Goal: Information Seeking & Learning: Learn about a topic

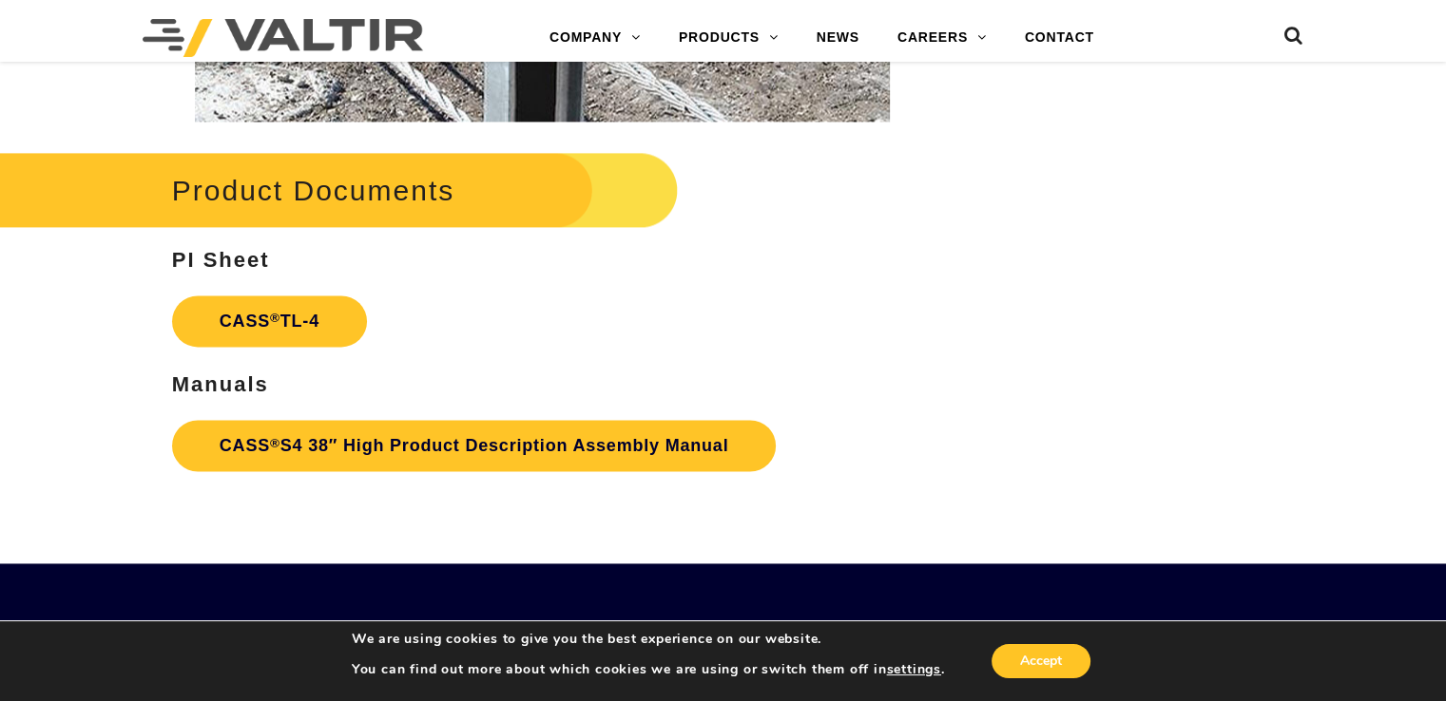
scroll to position [2570, 0]
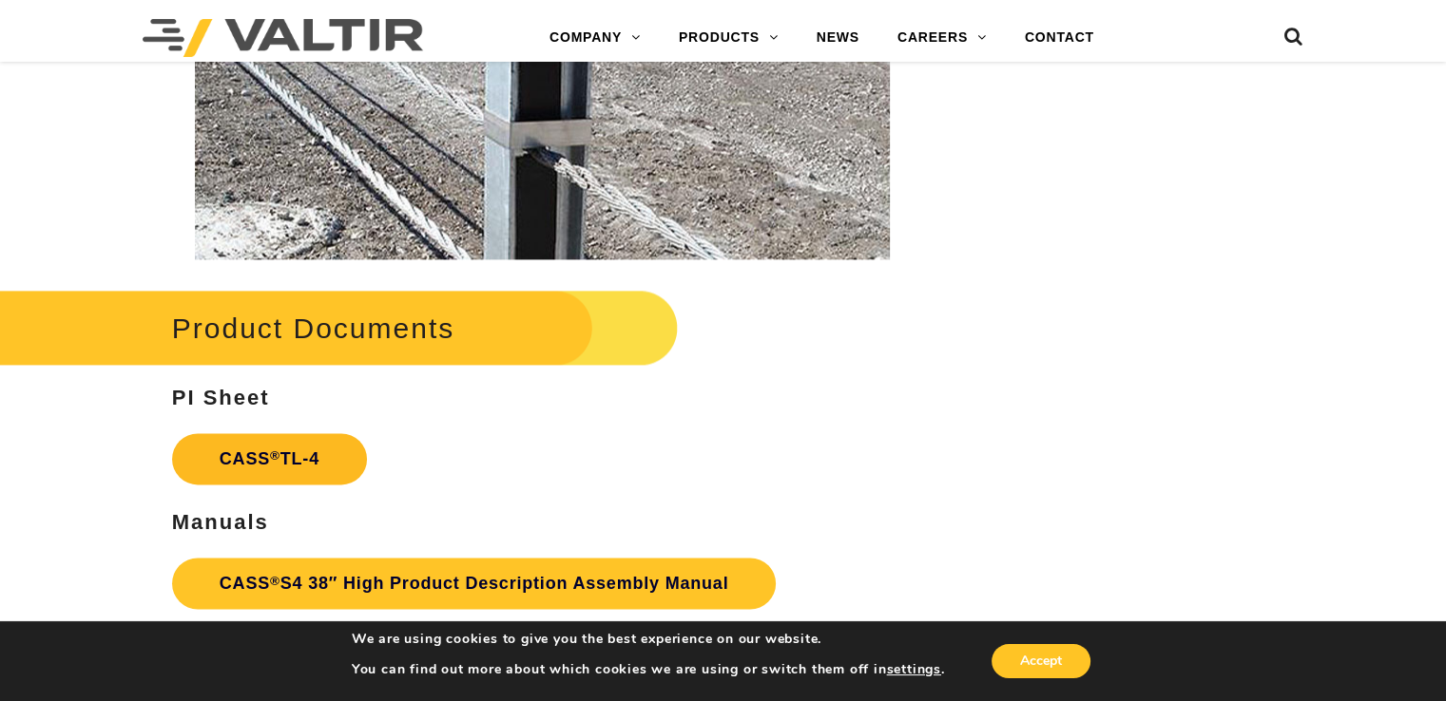
click at [261, 457] on link "CASS ® TL-4" at bounding box center [269, 458] width 195 height 51
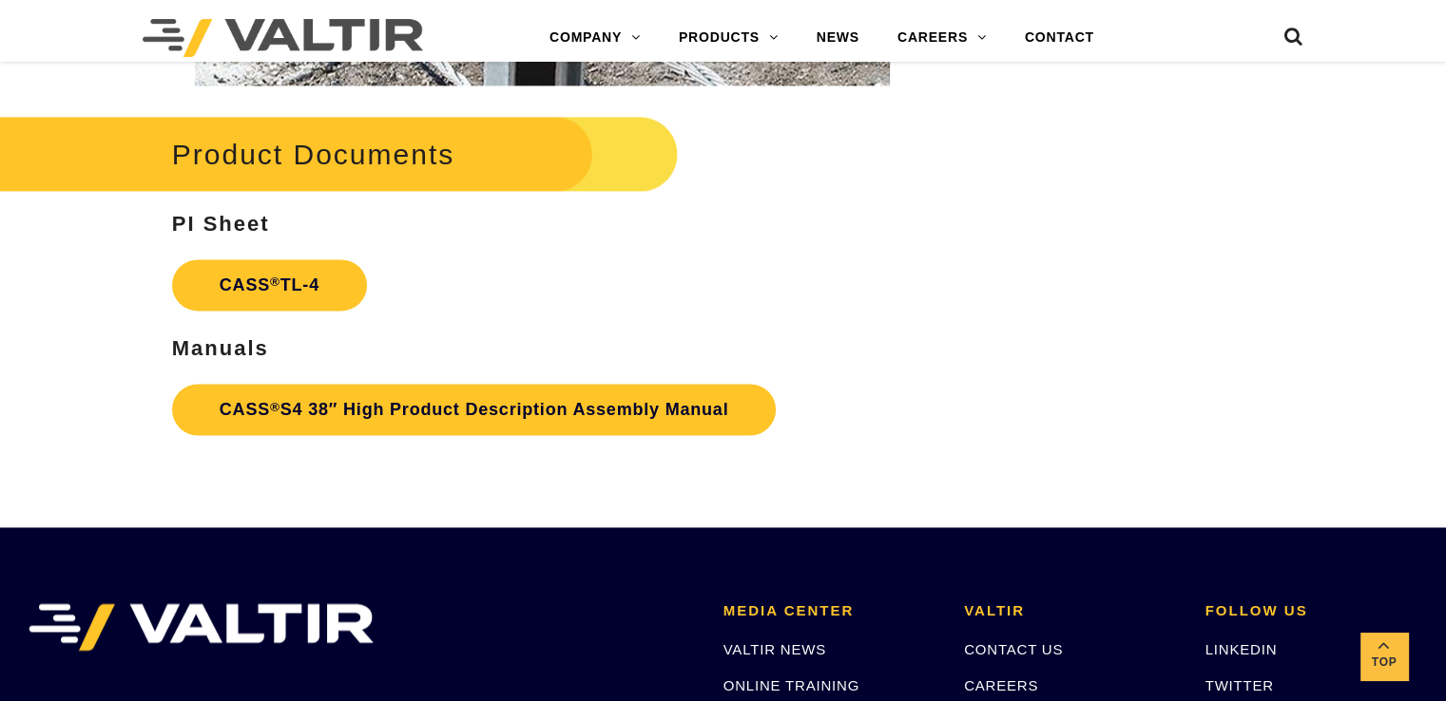
scroll to position [2760, 0]
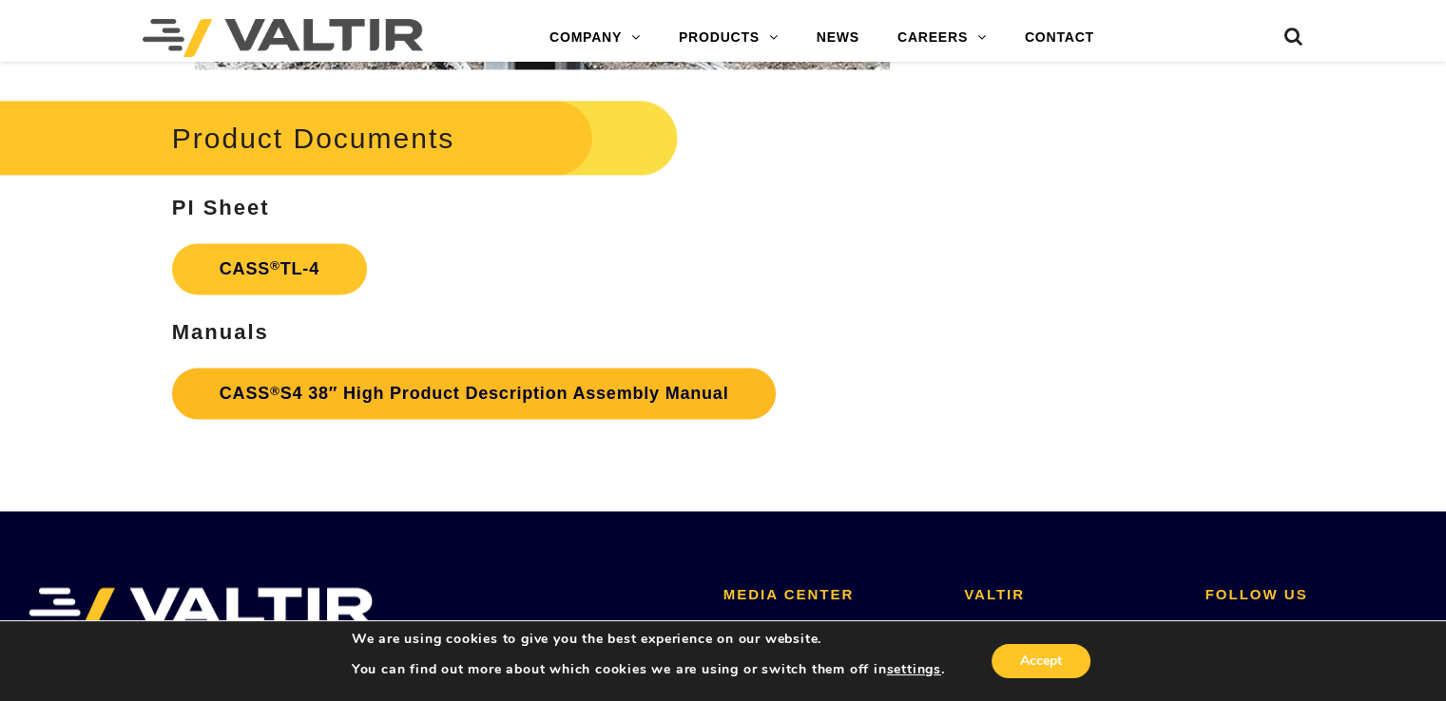
click at [365, 388] on link "CASS ® S4 38″ High Product Description Assembly Manual" at bounding box center [474, 393] width 604 height 51
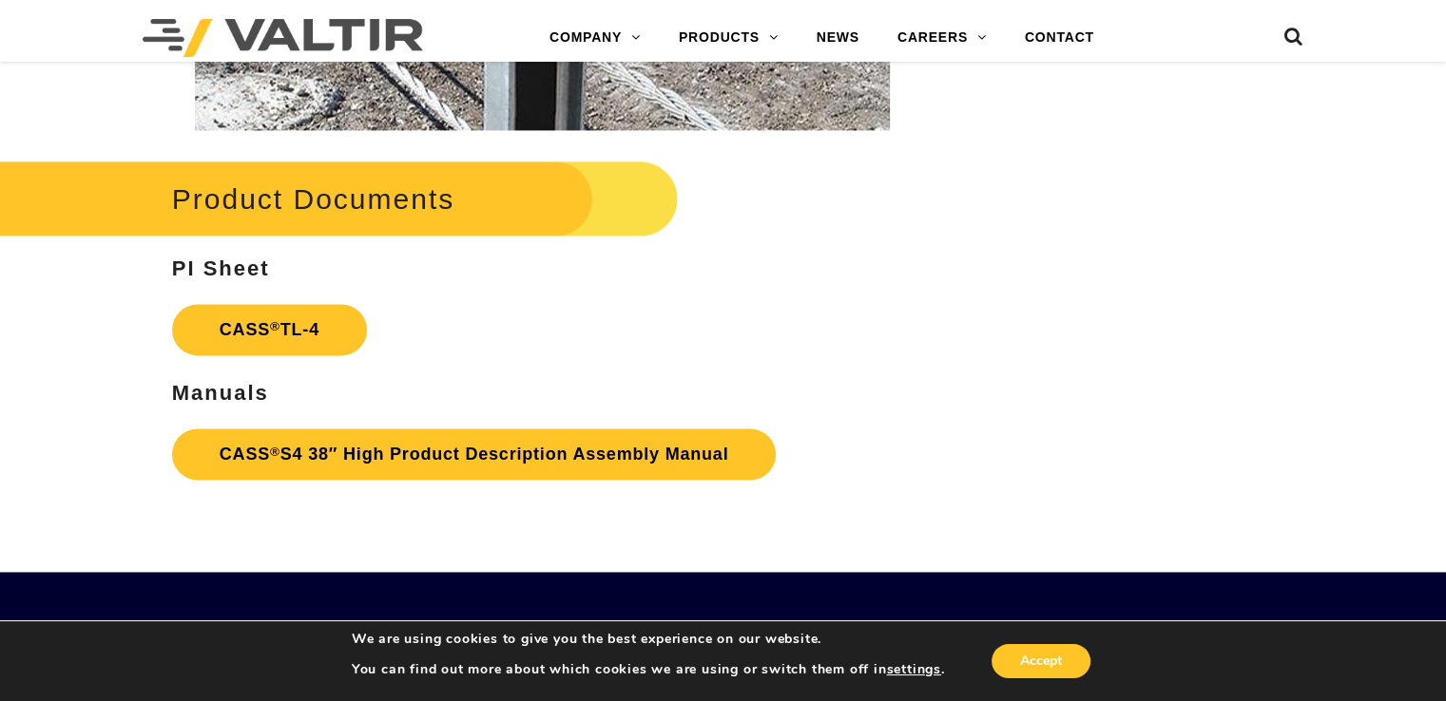
scroll to position [2665, 0]
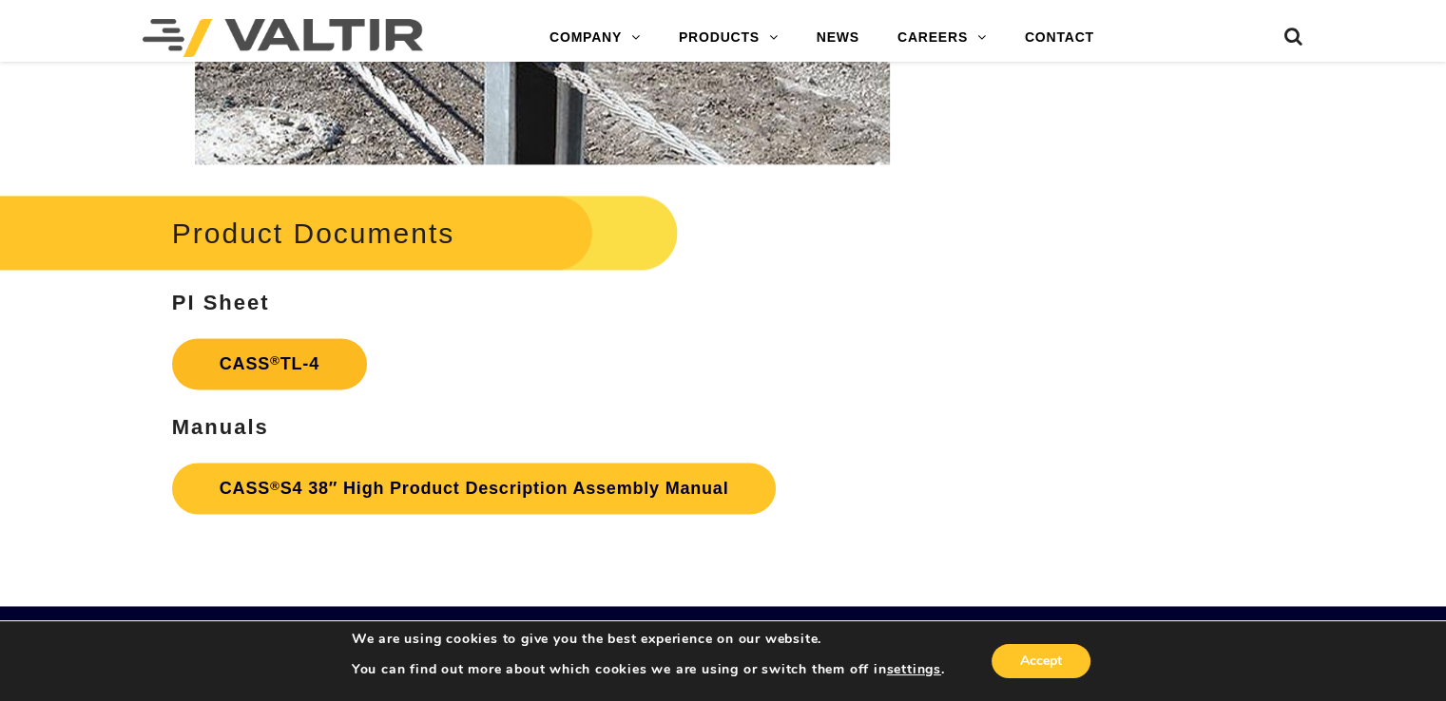
click at [280, 356] on link "CASS ® TL-4" at bounding box center [269, 363] width 195 height 51
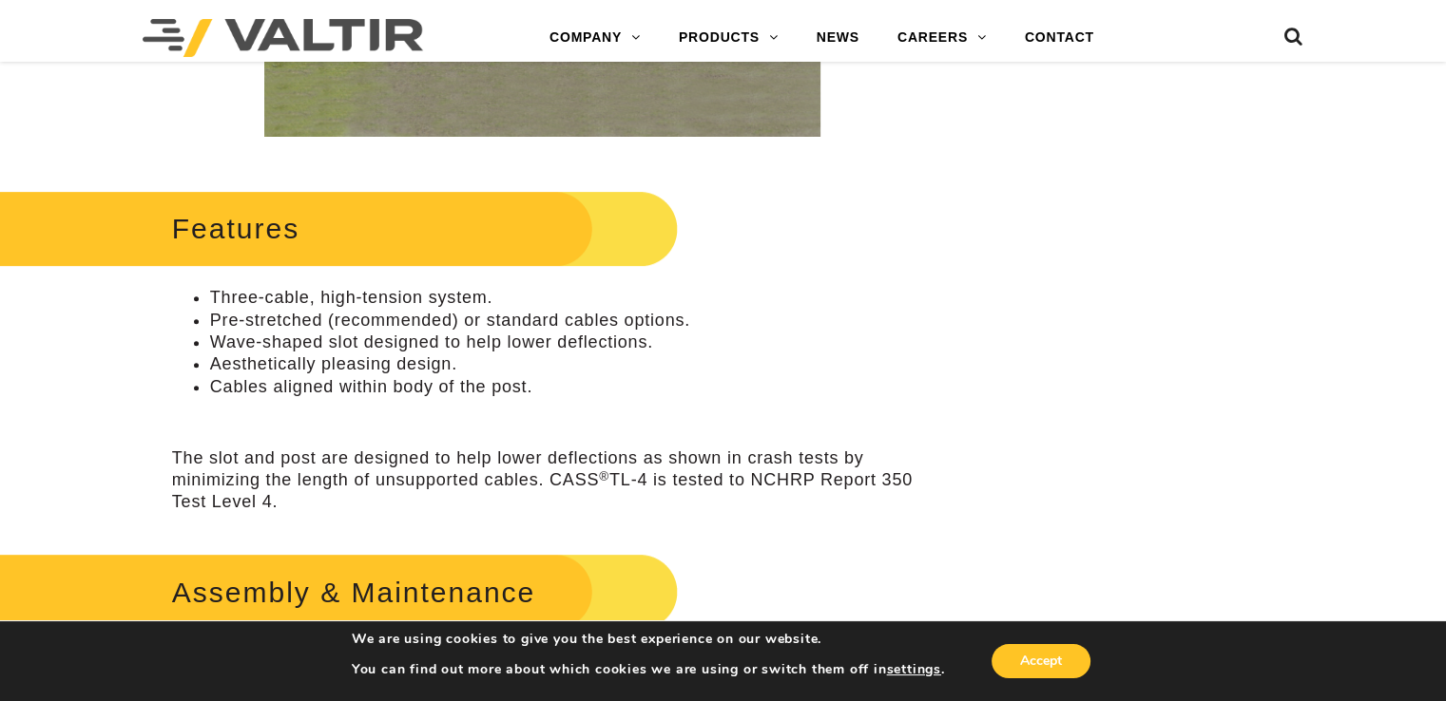
scroll to position [669, 0]
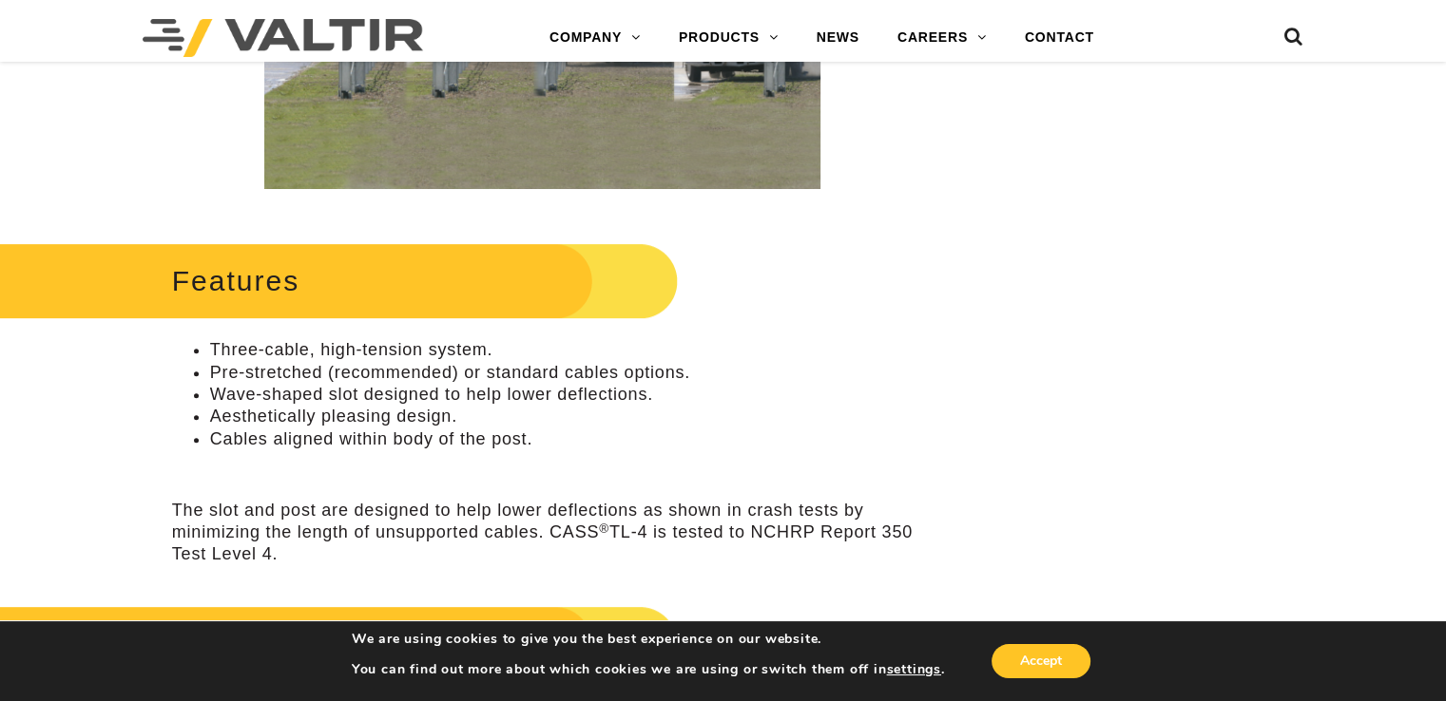
click at [396, 276] on h2 "Features" at bounding box center [316, 281] width 723 height 88
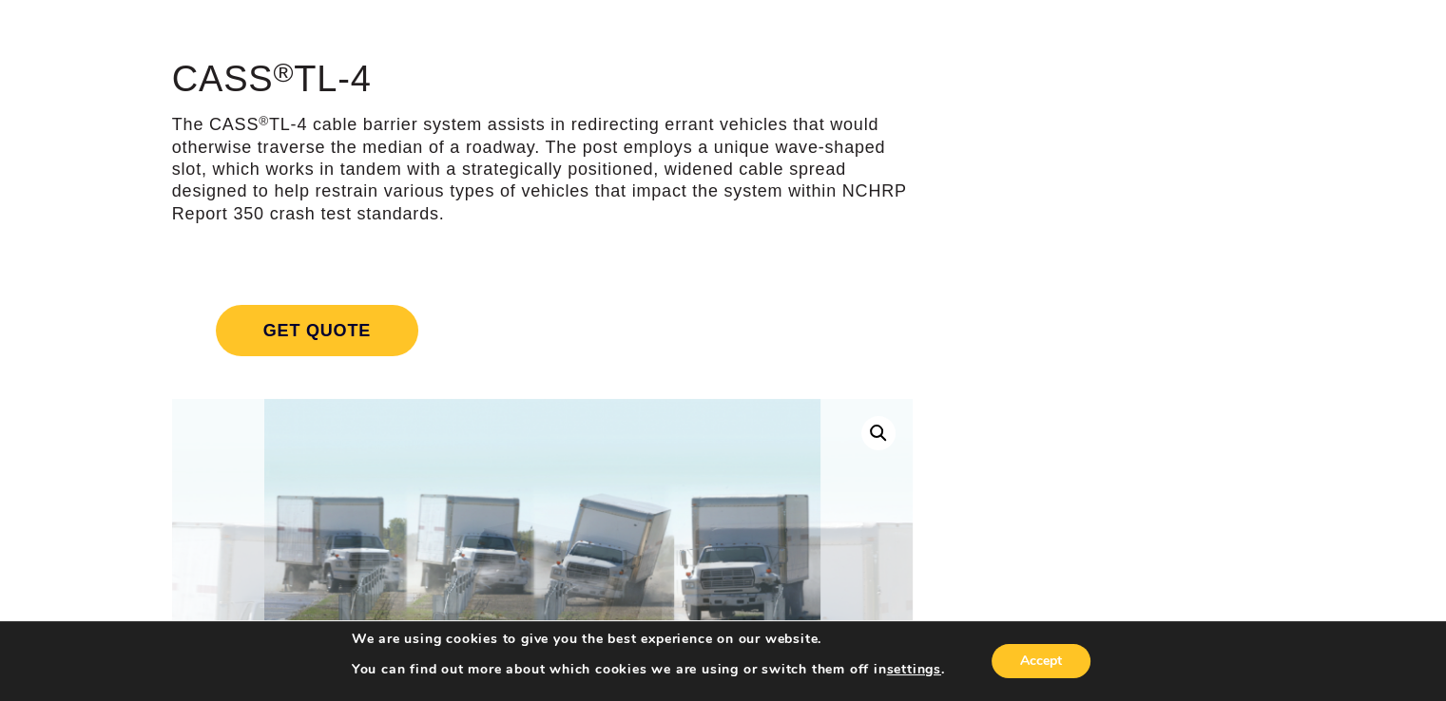
scroll to position [0, 0]
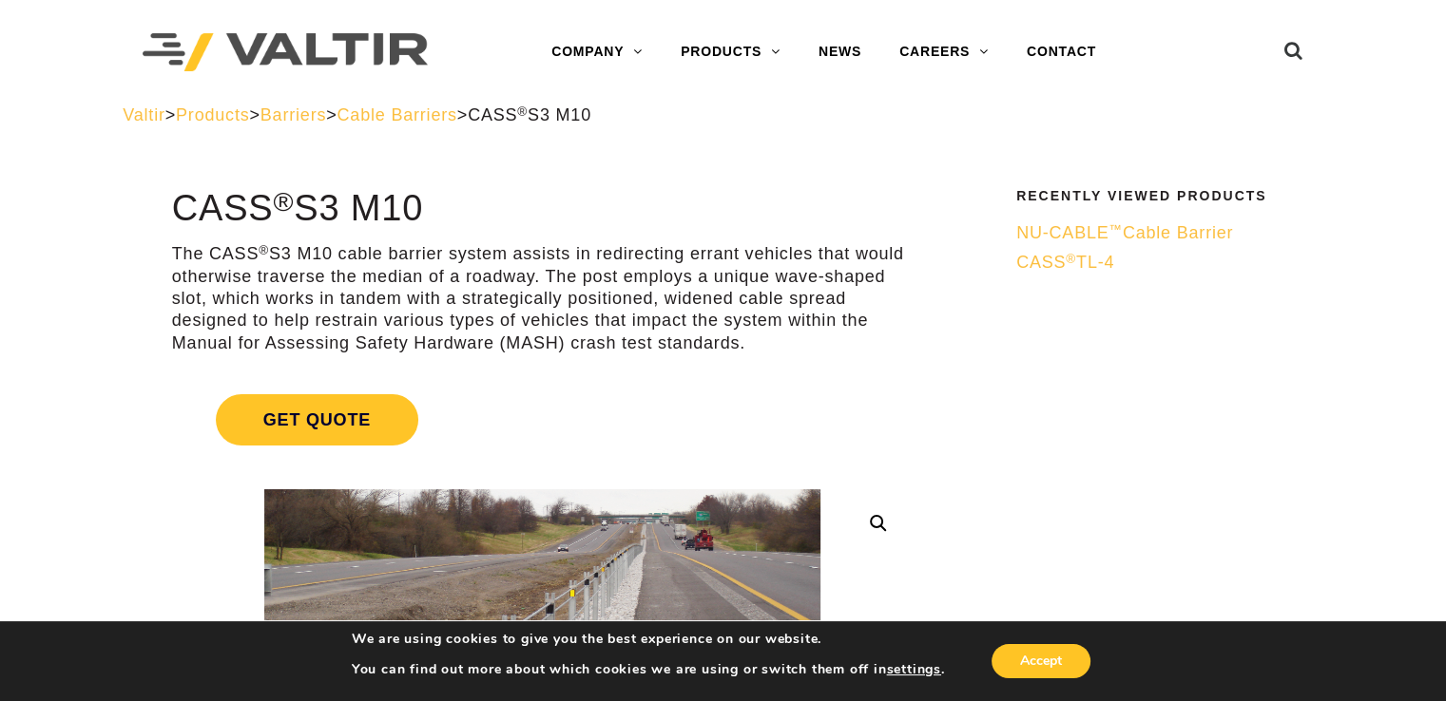
click at [451, 111] on span "Cable Barriers" at bounding box center [397, 114] width 120 height 19
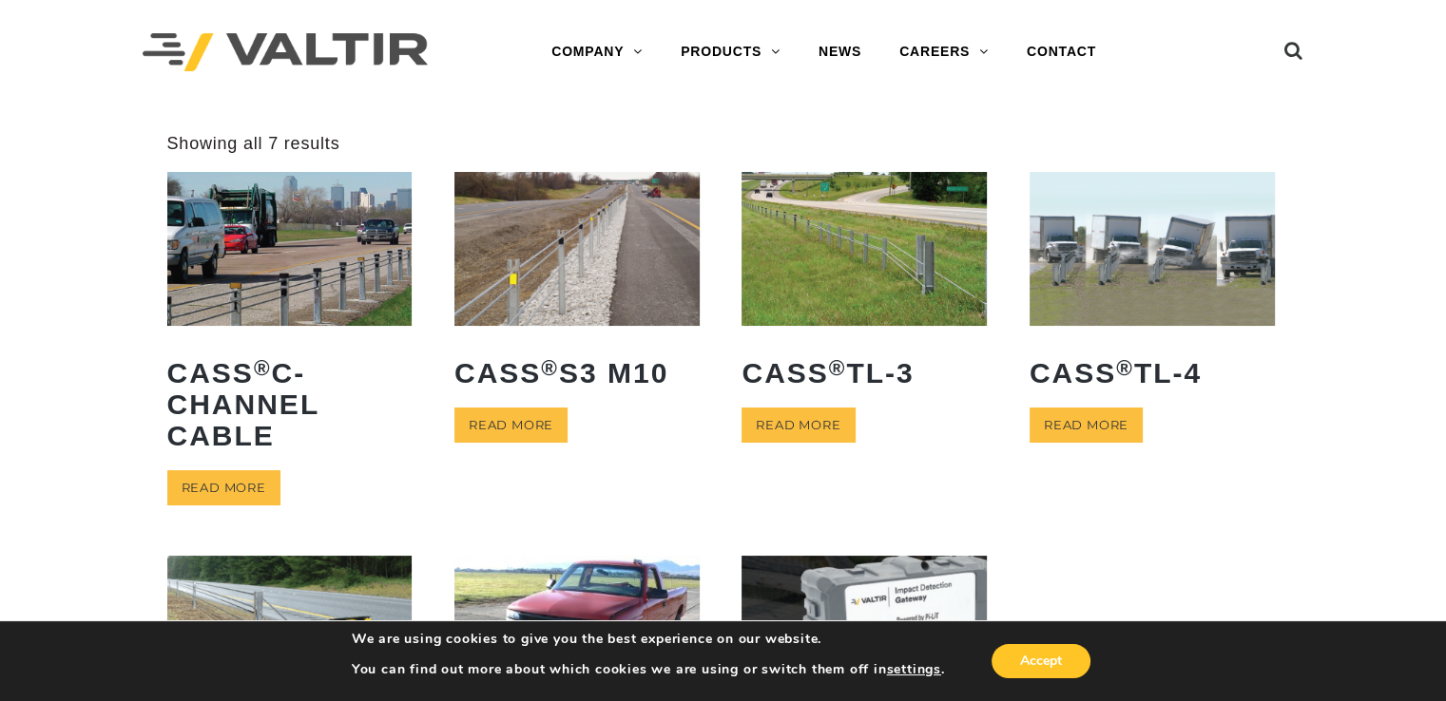
click at [836, 278] on img at bounding box center [863, 248] width 245 height 153
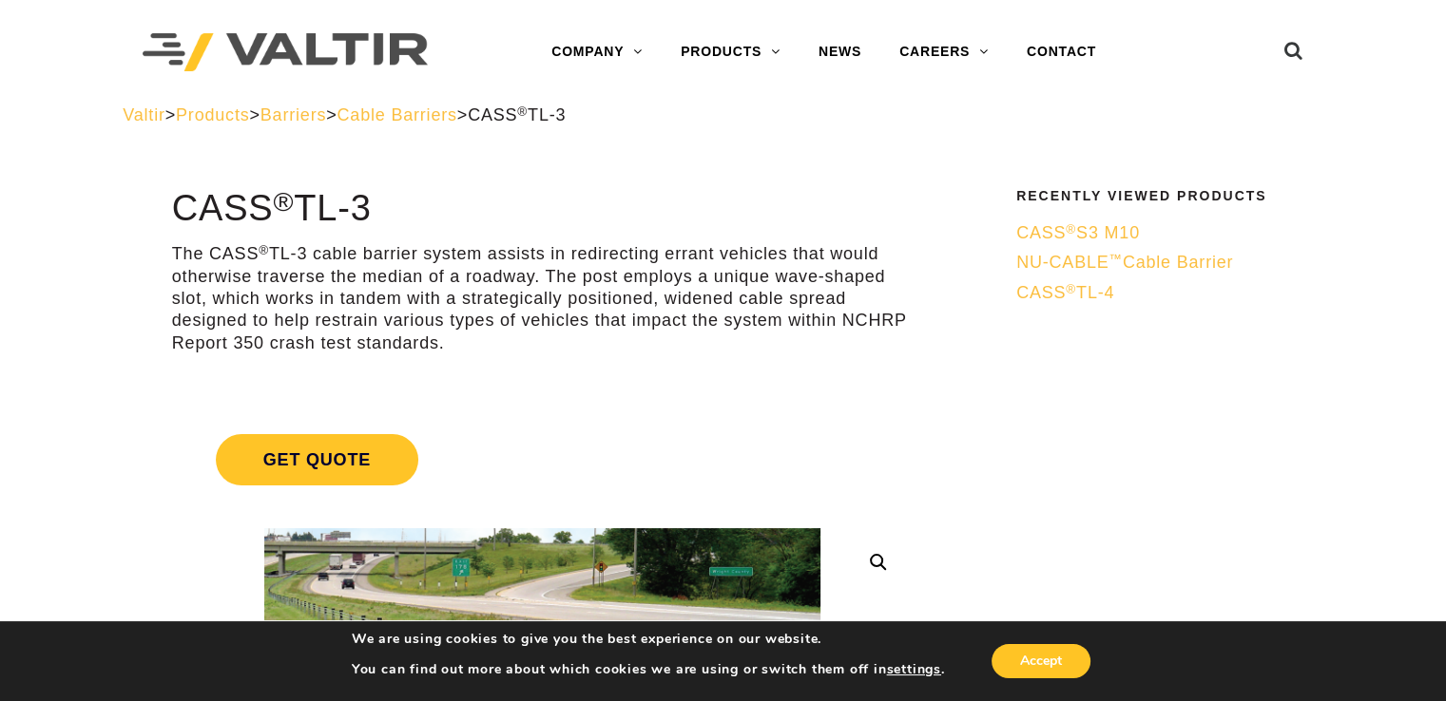
click at [326, 115] on span "Barriers" at bounding box center [293, 114] width 66 height 19
click at [237, 115] on span "Products" at bounding box center [212, 114] width 73 height 19
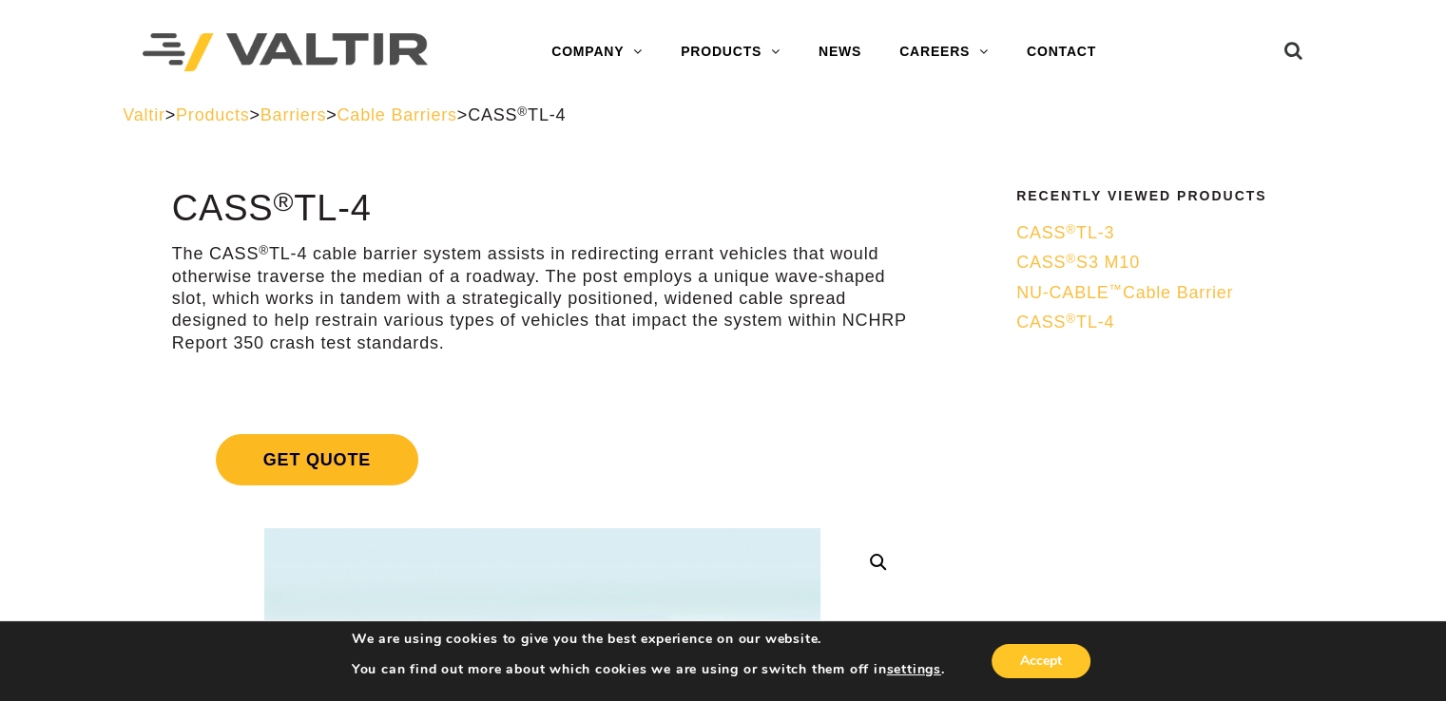
click at [318, 451] on span "Get Quote" at bounding box center [317, 459] width 202 height 51
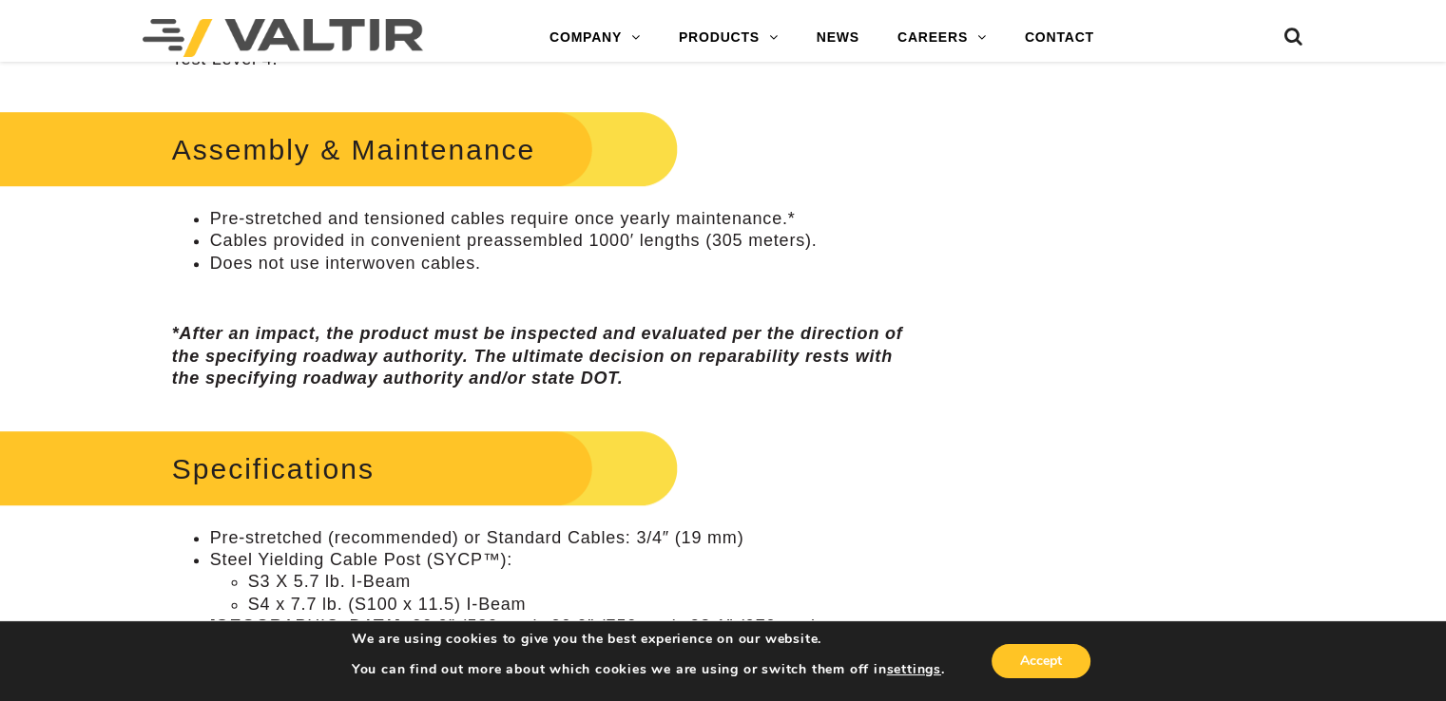
scroll to position [1236, 0]
